Goal: Use online tool/utility

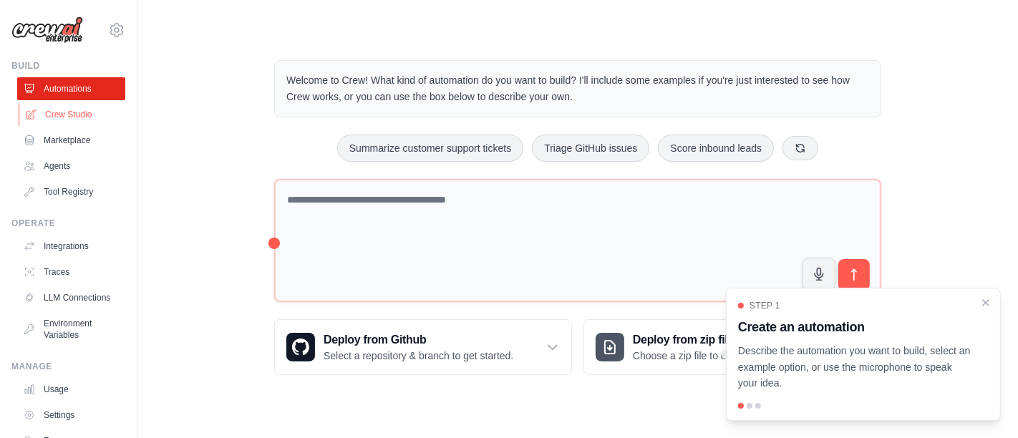
click at [72, 110] on link "Crew Studio" at bounding box center [73, 114] width 108 height 23
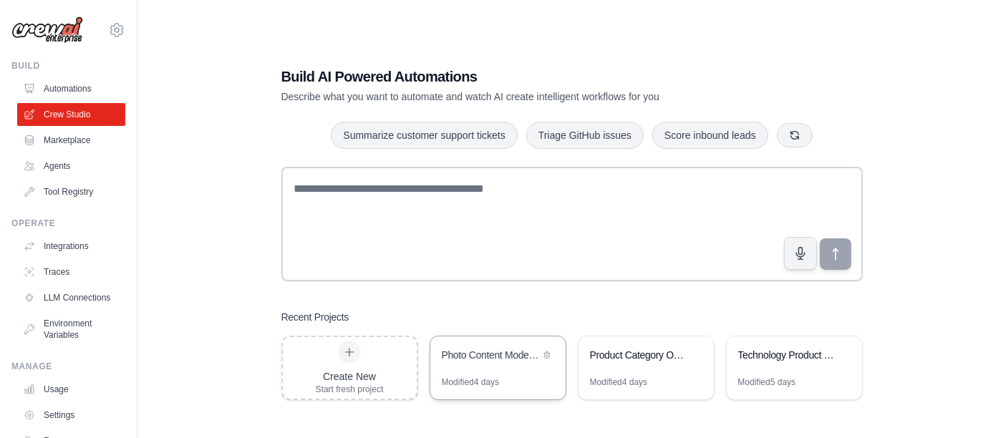
click at [488, 361] on div "Photo Content Moderation System" at bounding box center [491, 355] width 98 height 14
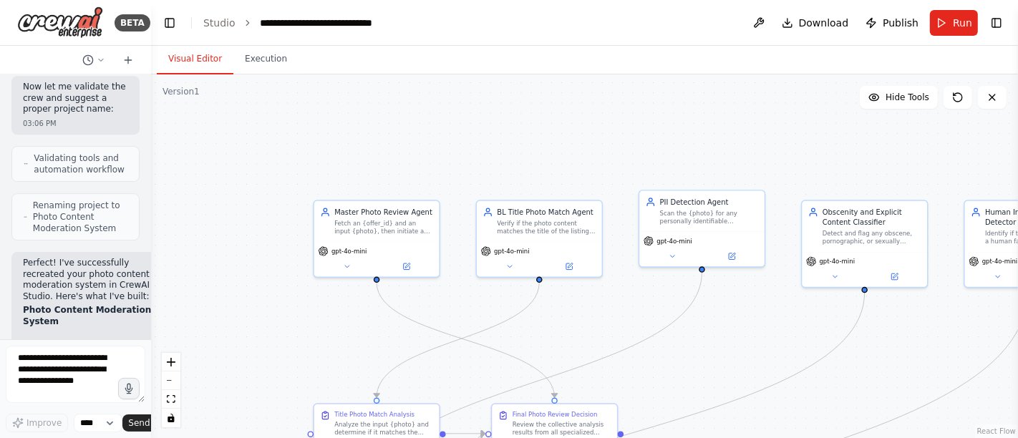
scroll to position [3874, 0]
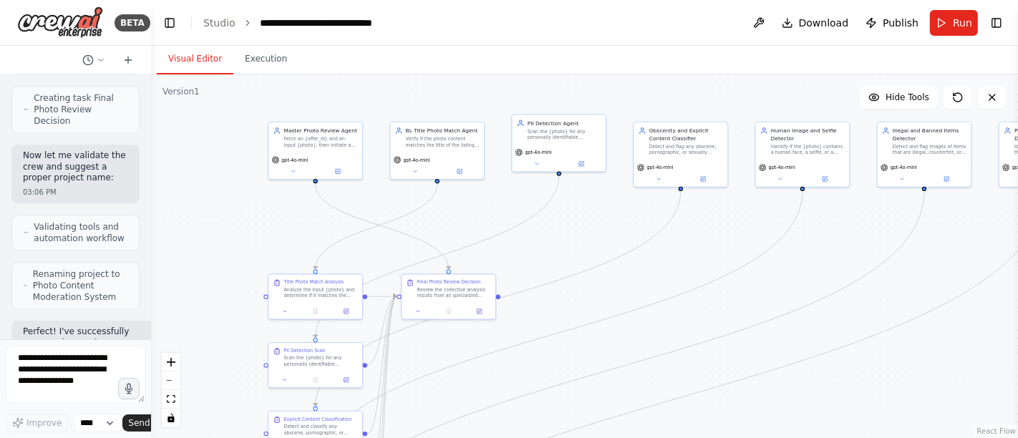
drag, startPoint x: 590, startPoint y: 161, endPoint x: 489, endPoint y: 49, distance: 150.5
click at [489, 49] on div "Visual Editor Execution Version 1 Hide Tools .deletable-edge-delete-btn { width…" at bounding box center [584, 242] width 867 height 392
